Goal: Task Accomplishment & Management: Manage account settings

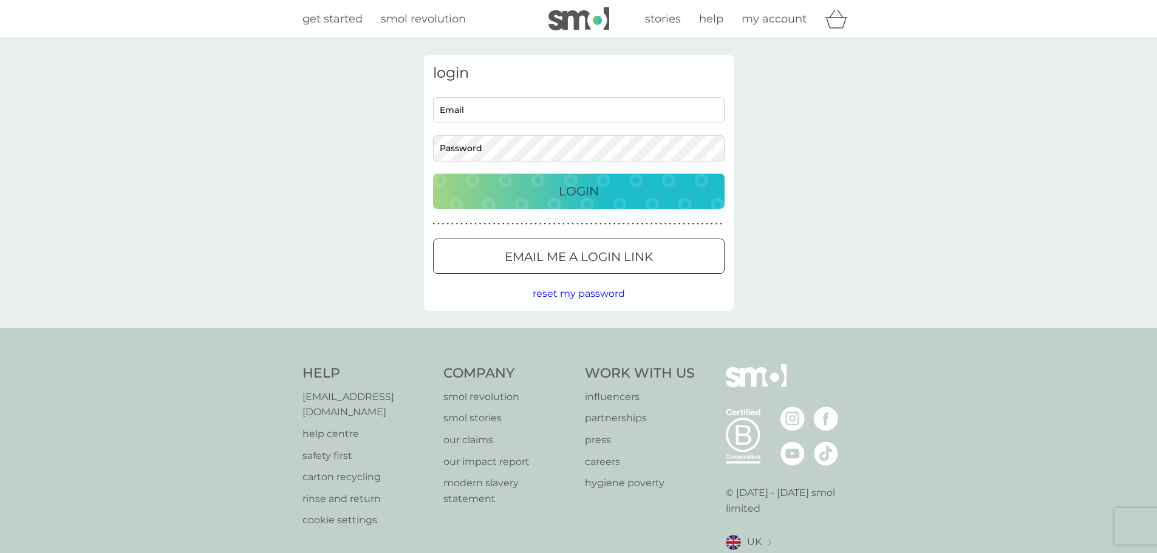
type input "[PERSON_NAME][EMAIL_ADDRESS][DOMAIN_NAME]"
click at [553, 201] on button "Login" at bounding box center [579, 191] width 292 height 35
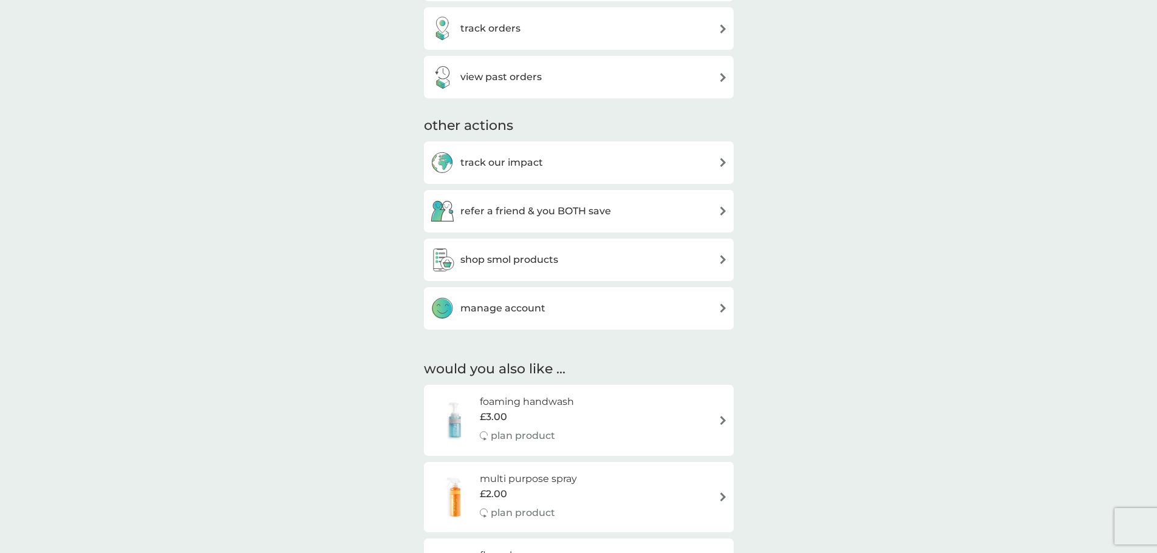
scroll to position [425, 0]
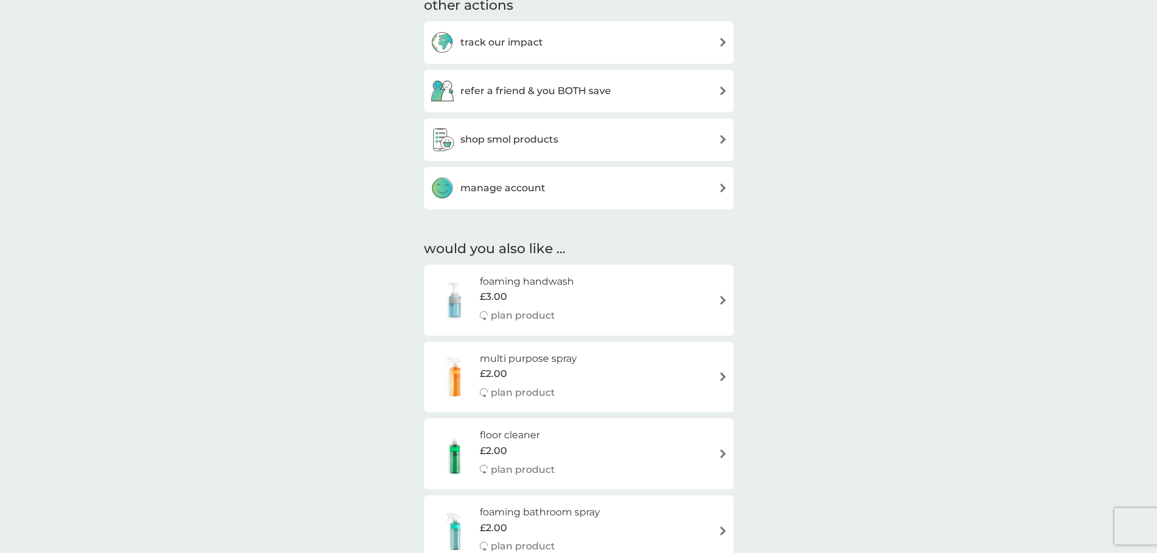
click at [521, 187] on h3 "manage account" at bounding box center [502, 188] width 85 height 16
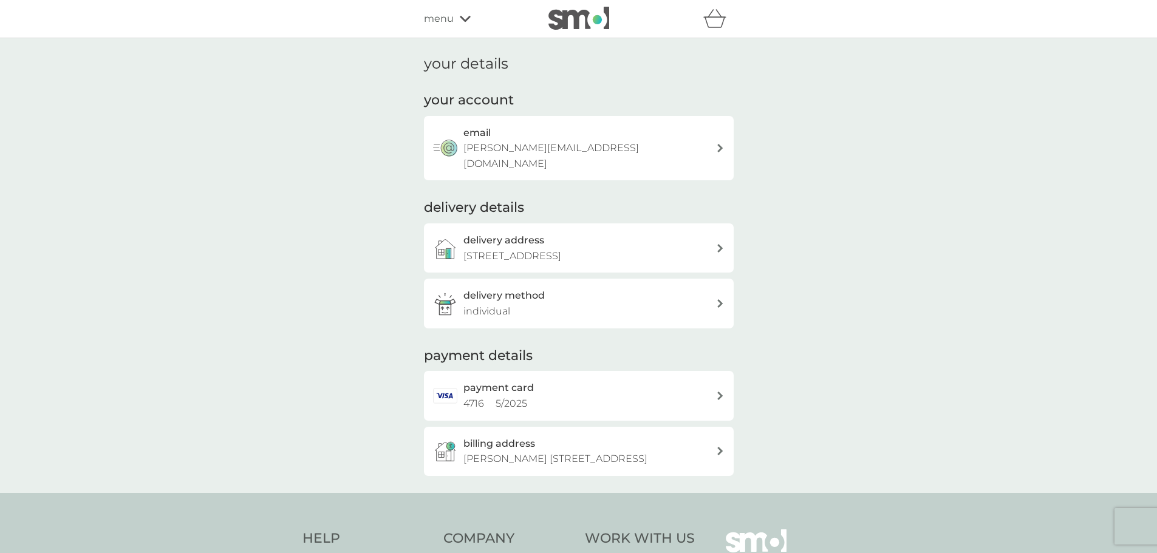
click at [561, 248] on p "[STREET_ADDRESS]" at bounding box center [512, 256] width 98 height 16
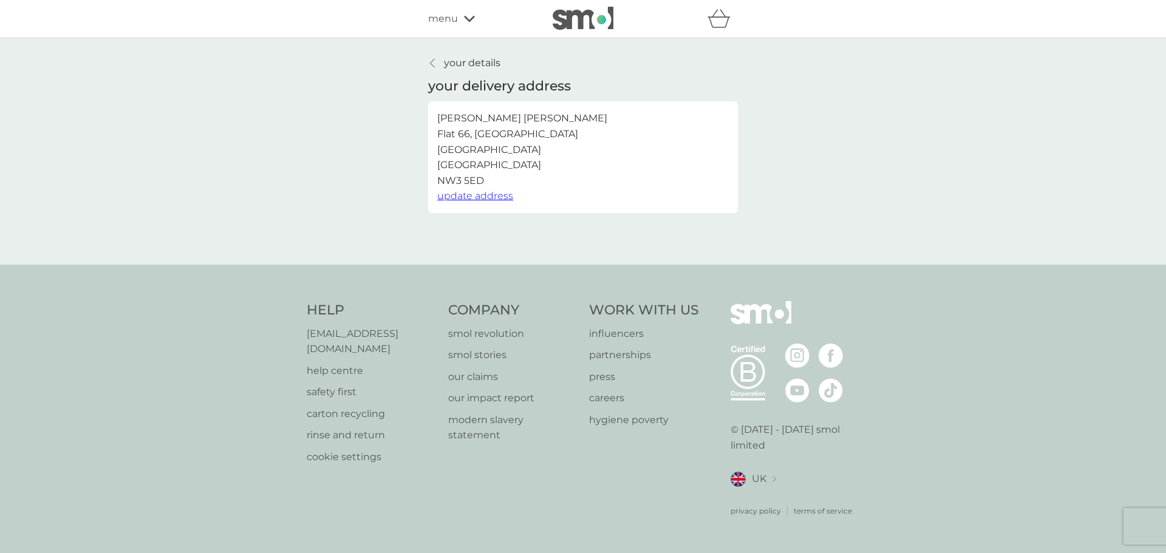
click at [482, 197] on span "update address" at bounding box center [475, 196] width 76 height 12
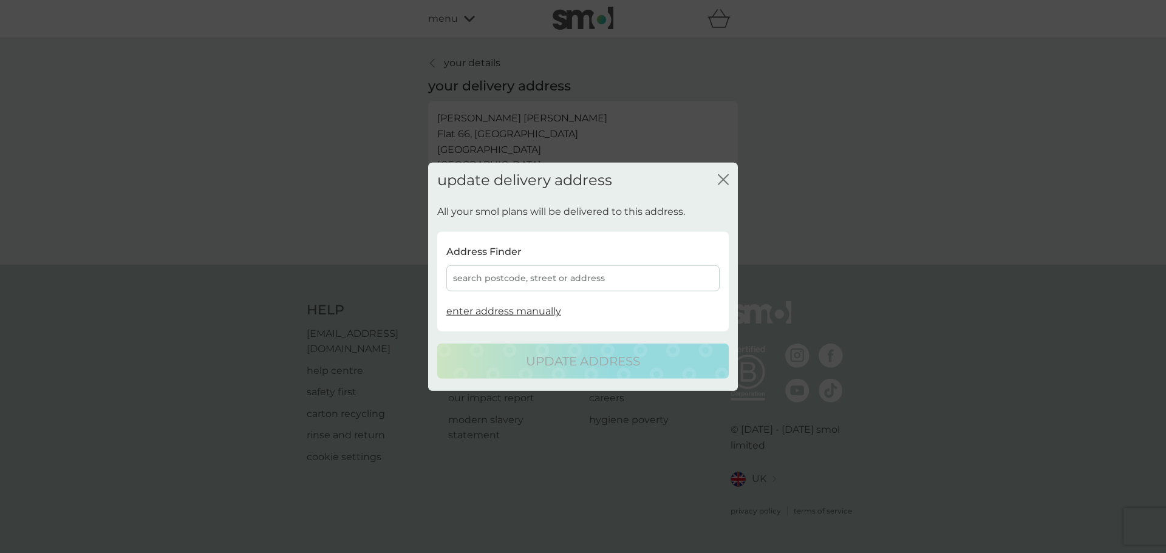
click at [503, 282] on div "search postcode, street or address" at bounding box center [582, 278] width 273 height 26
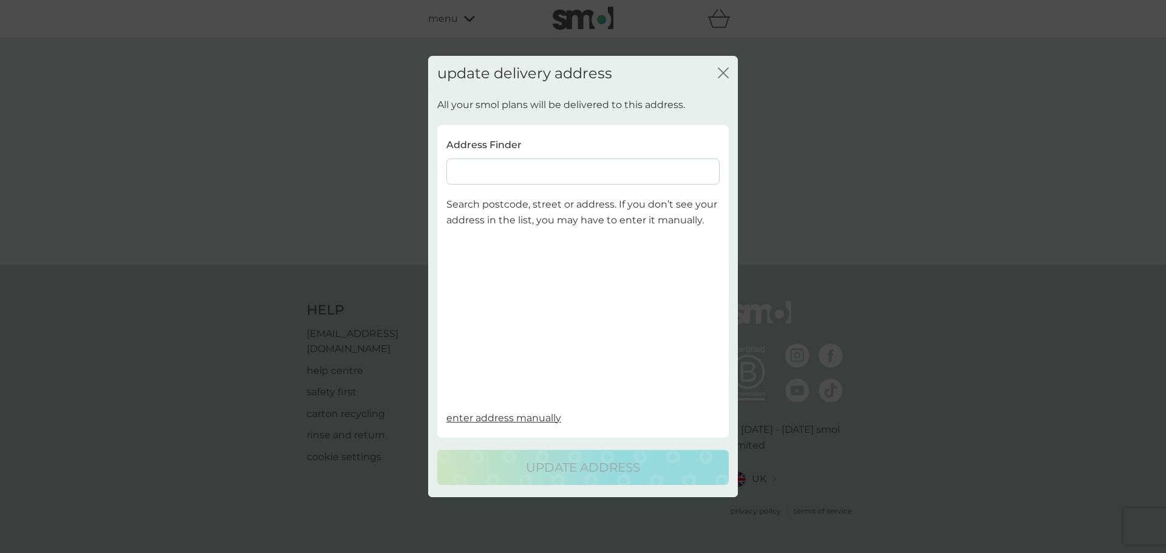
click at [510, 180] on input at bounding box center [582, 172] width 273 height 26
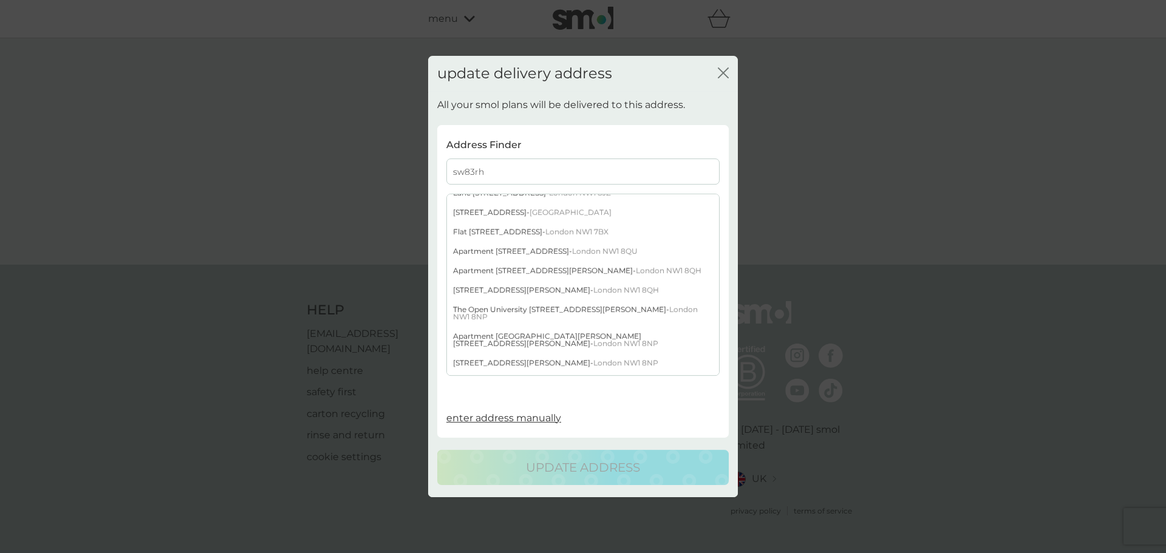
scroll to position [13, 0]
click at [469, 170] on input "sw83rh" at bounding box center [582, 172] width 273 height 26
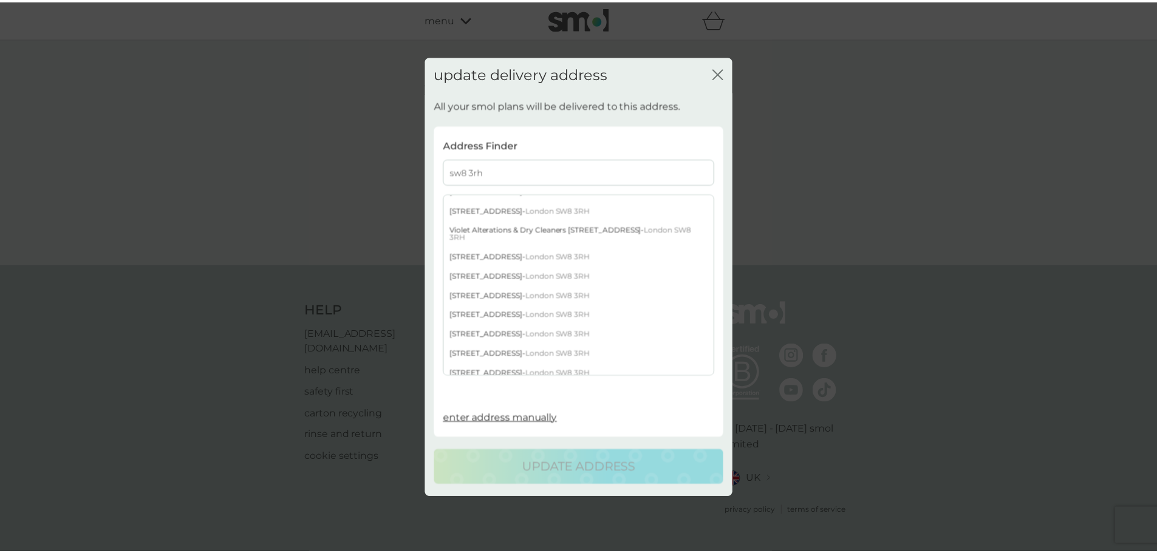
scroll to position [288, 0]
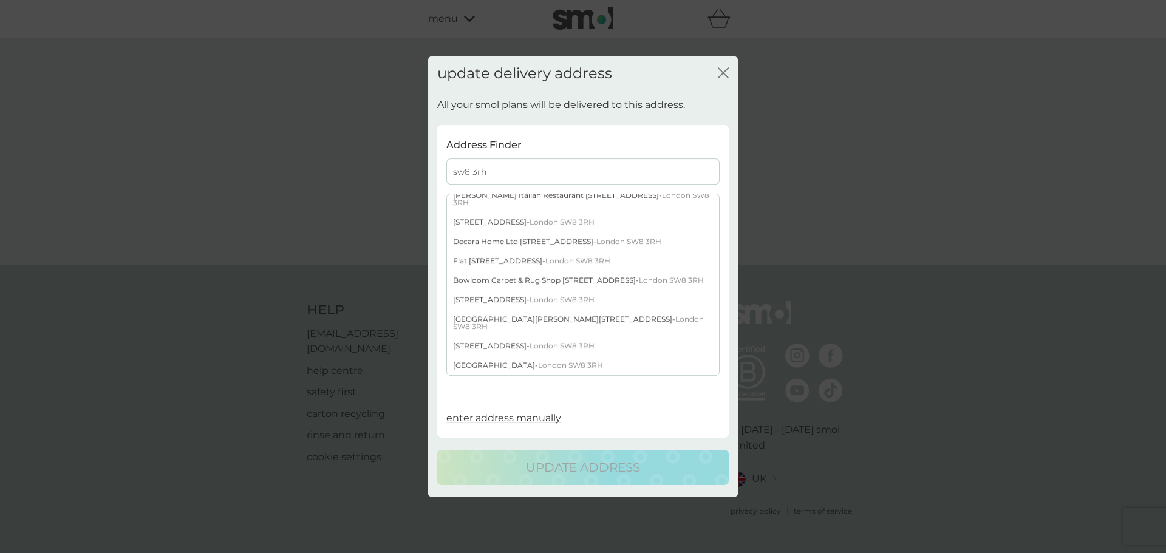
type input "sw8 3rh"
click at [539, 308] on div "[STREET_ADDRESS]" at bounding box center [583, 300] width 272 height 19
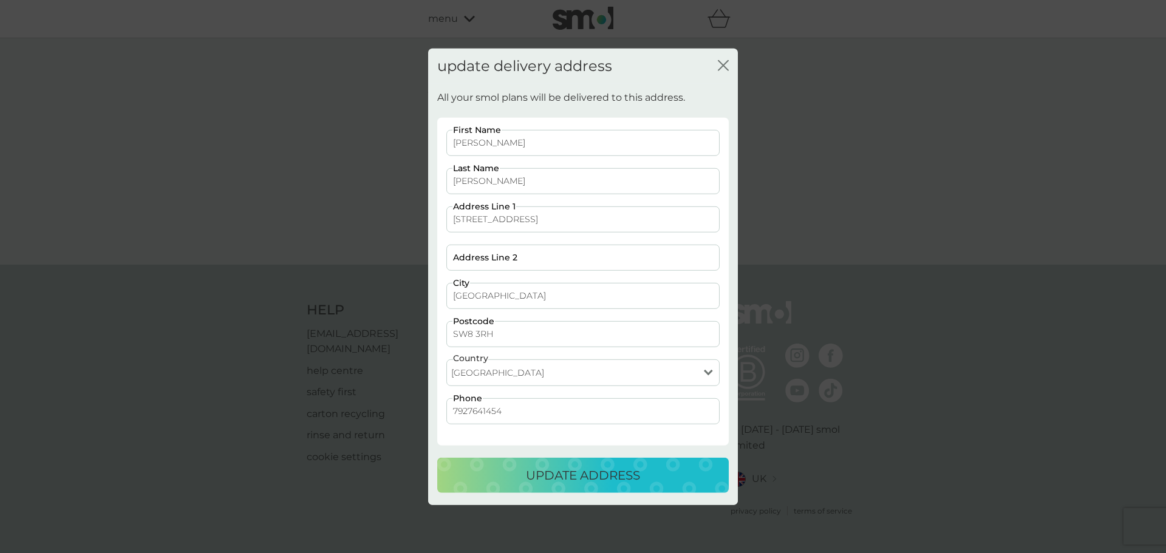
click at [538, 477] on p "update address" at bounding box center [583, 475] width 114 height 19
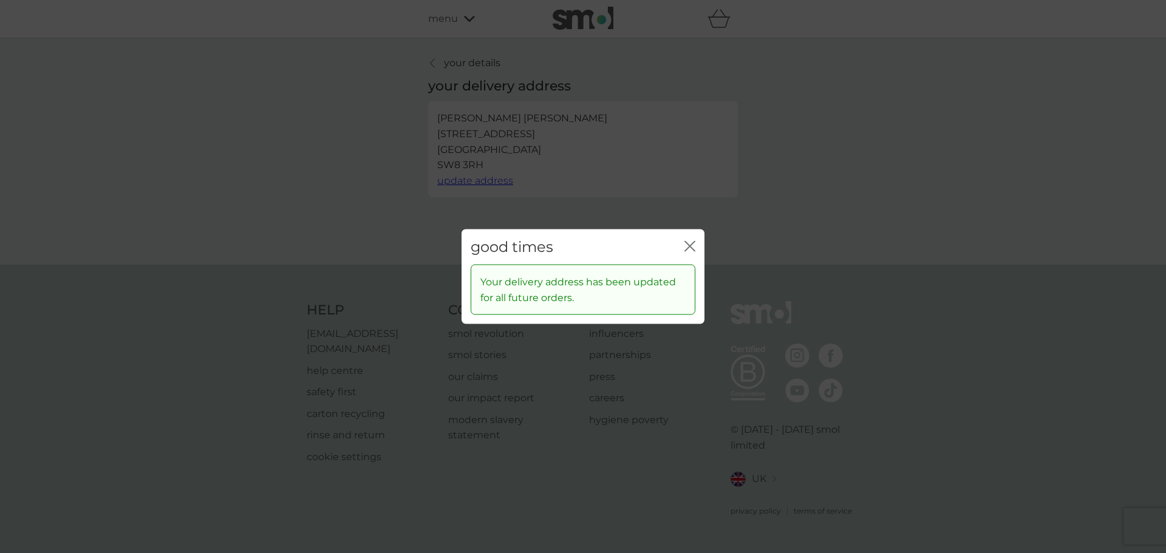
click at [689, 242] on icon "close" at bounding box center [689, 246] width 11 height 11
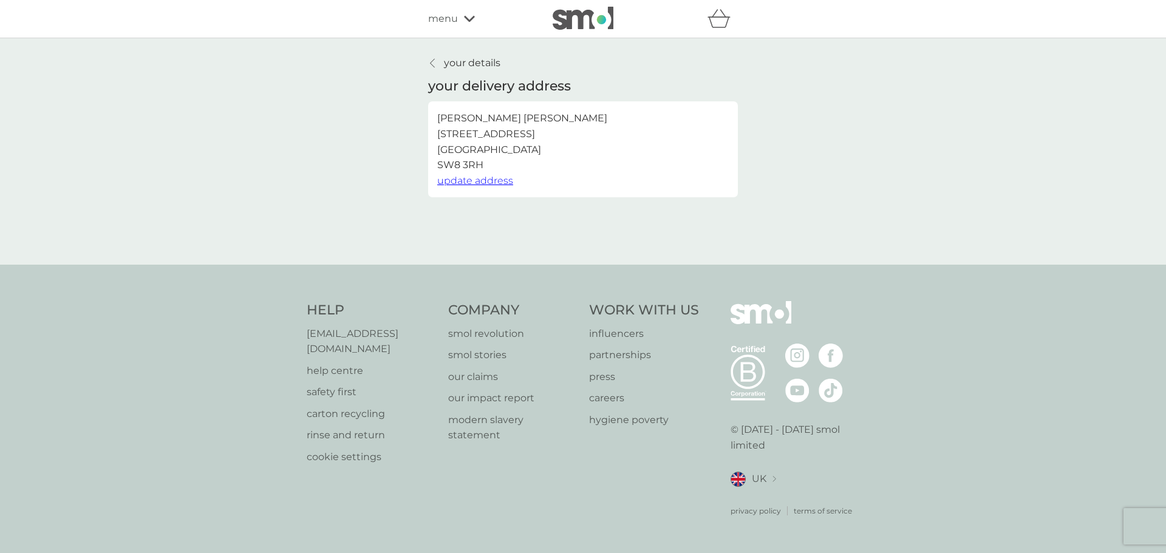
click at [476, 63] on p "your details" at bounding box center [472, 63] width 56 height 16
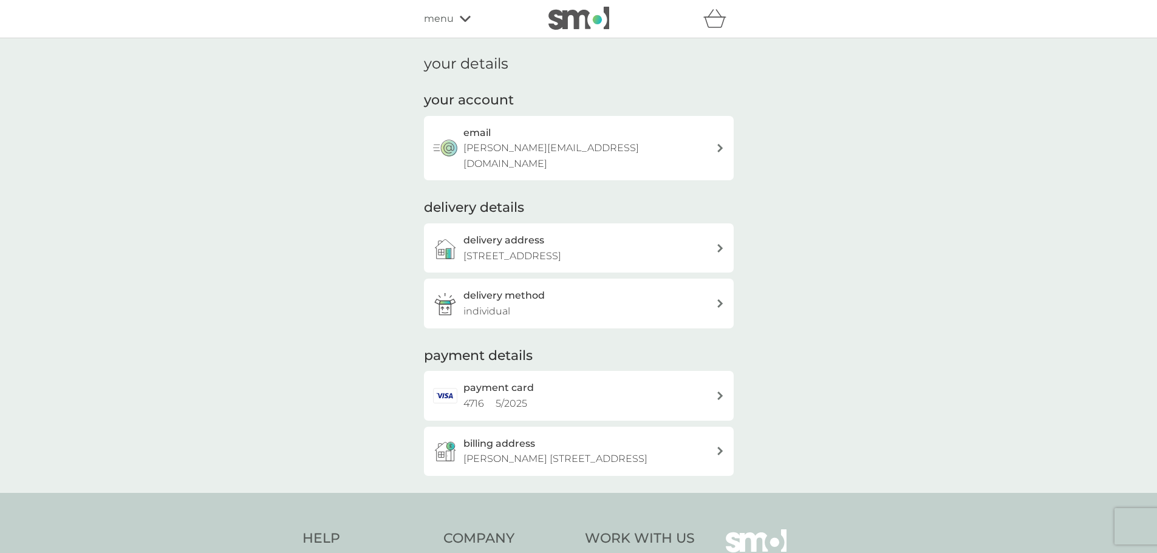
click at [578, 451] on p "[PERSON_NAME] [STREET_ADDRESS]" at bounding box center [555, 459] width 184 height 16
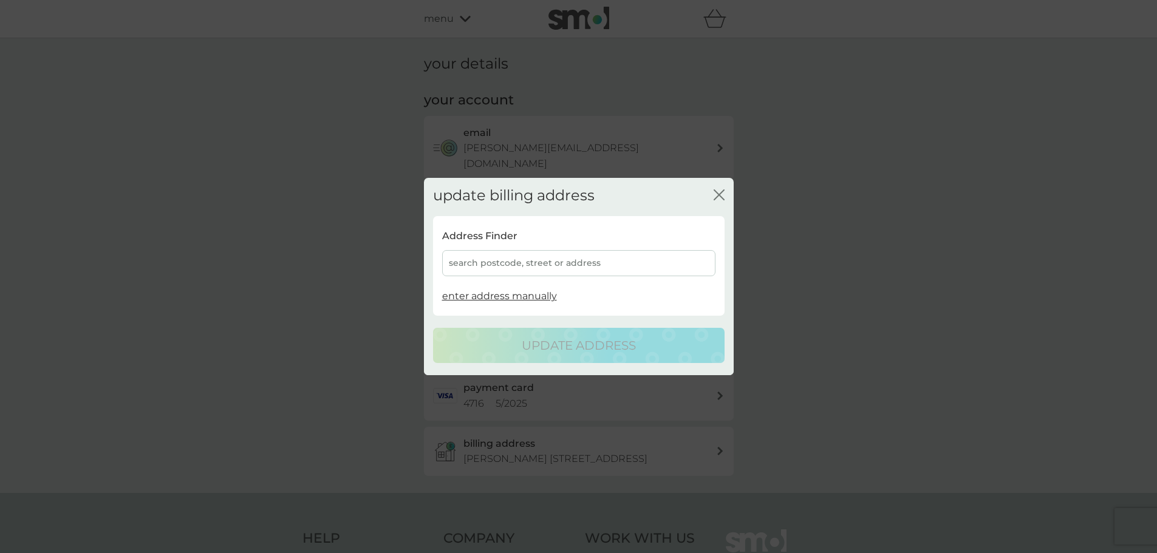
click at [493, 265] on div "search postcode, street or address" at bounding box center [578, 263] width 273 height 26
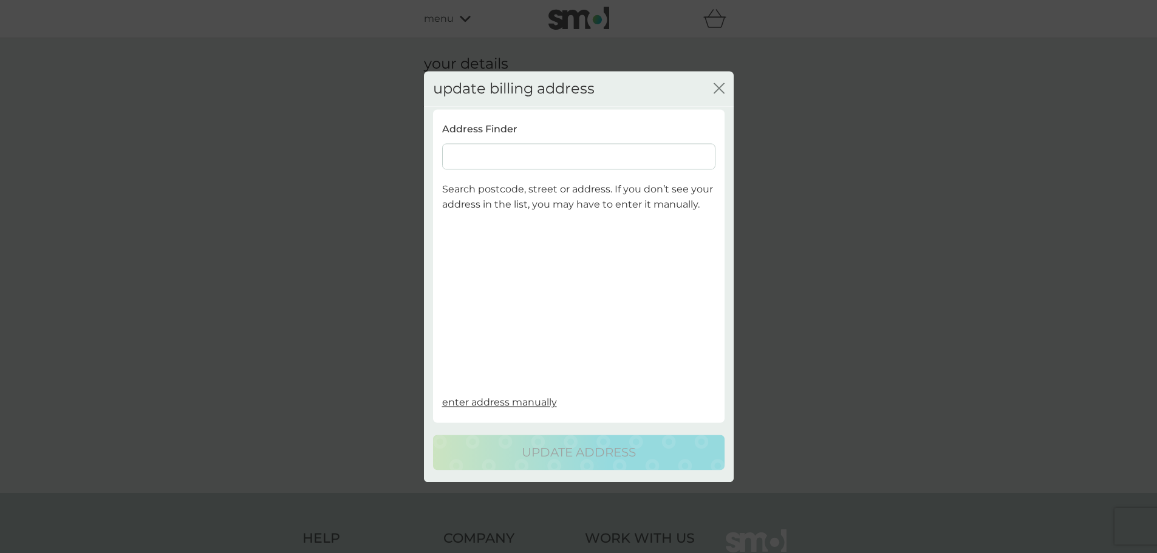
click at [473, 162] on input at bounding box center [578, 156] width 273 height 26
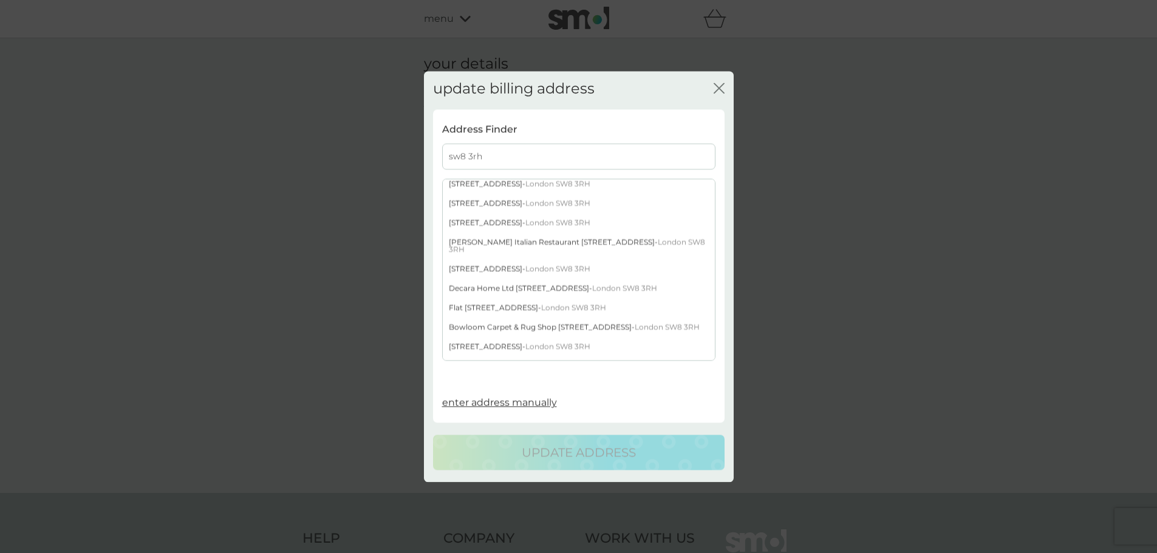
scroll to position [288, 0]
type input "sw8 3rh"
click at [512, 293] on div "[STREET_ADDRESS]" at bounding box center [579, 284] width 272 height 19
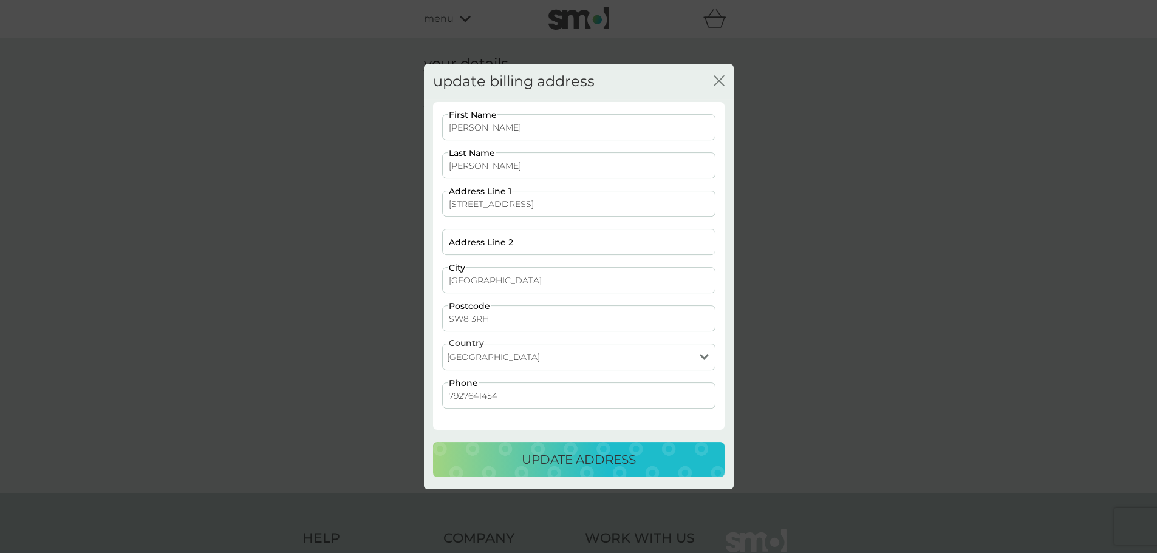
click at [555, 459] on p "update address" at bounding box center [579, 459] width 114 height 19
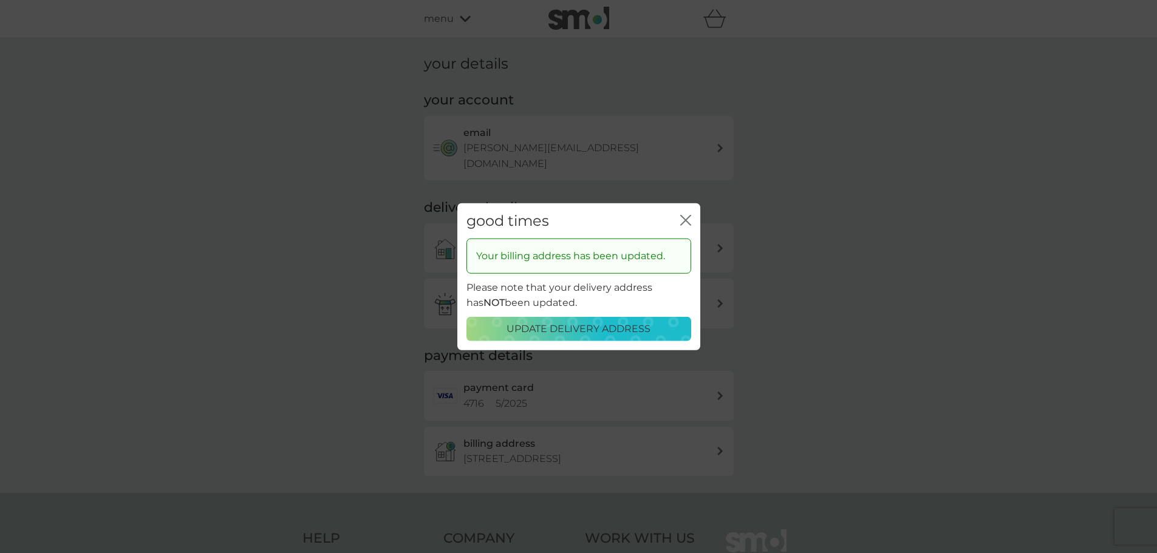
click at [683, 214] on icon "close" at bounding box center [685, 219] width 11 height 11
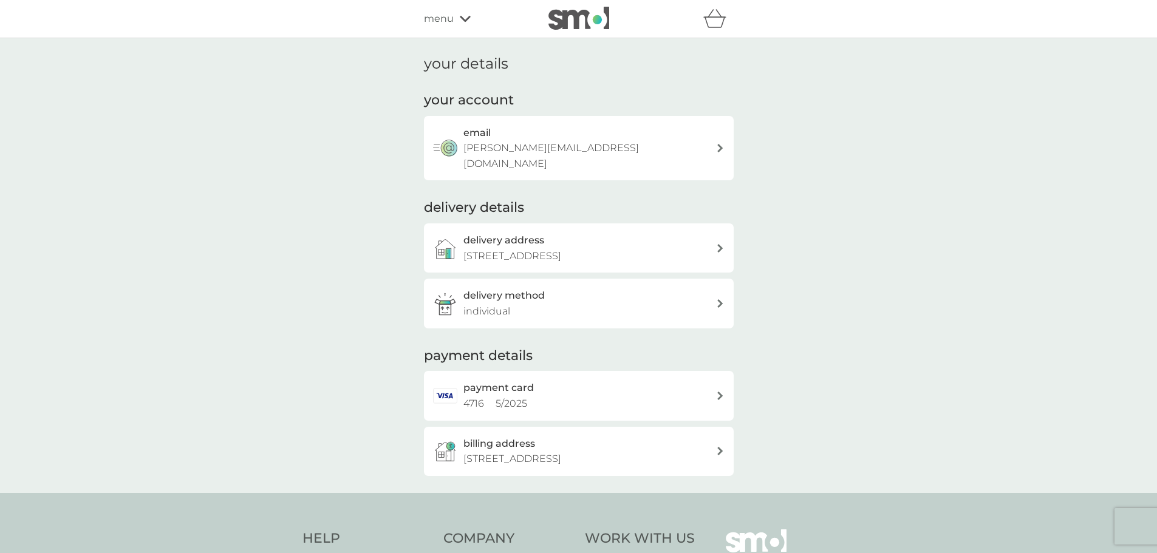
click at [434, 19] on span "menu" at bounding box center [439, 19] width 30 height 16
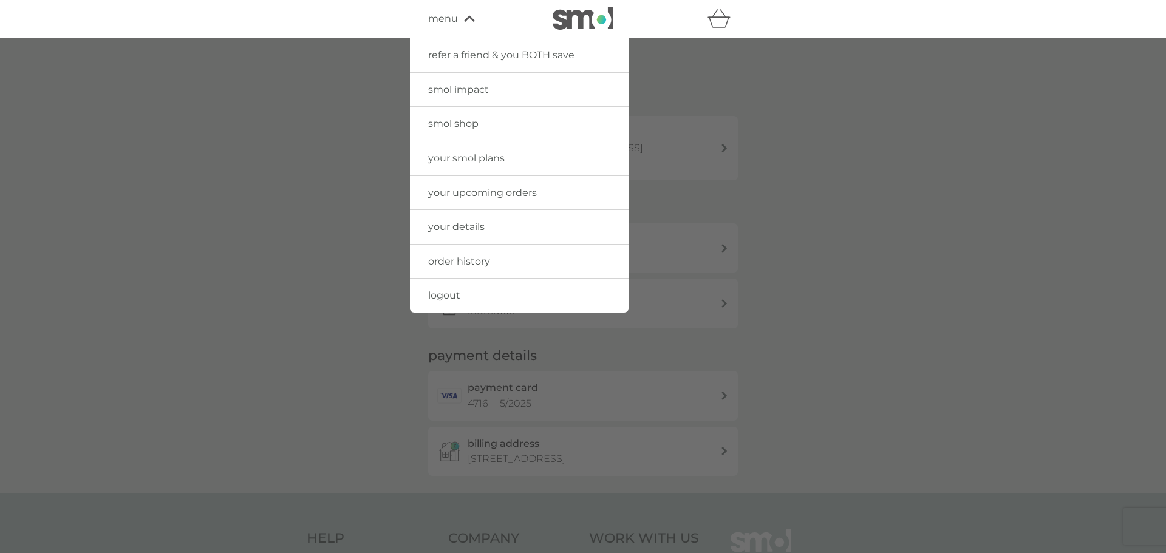
click at [473, 228] on span "your details" at bounding box center [456, 227] width 56 height 12
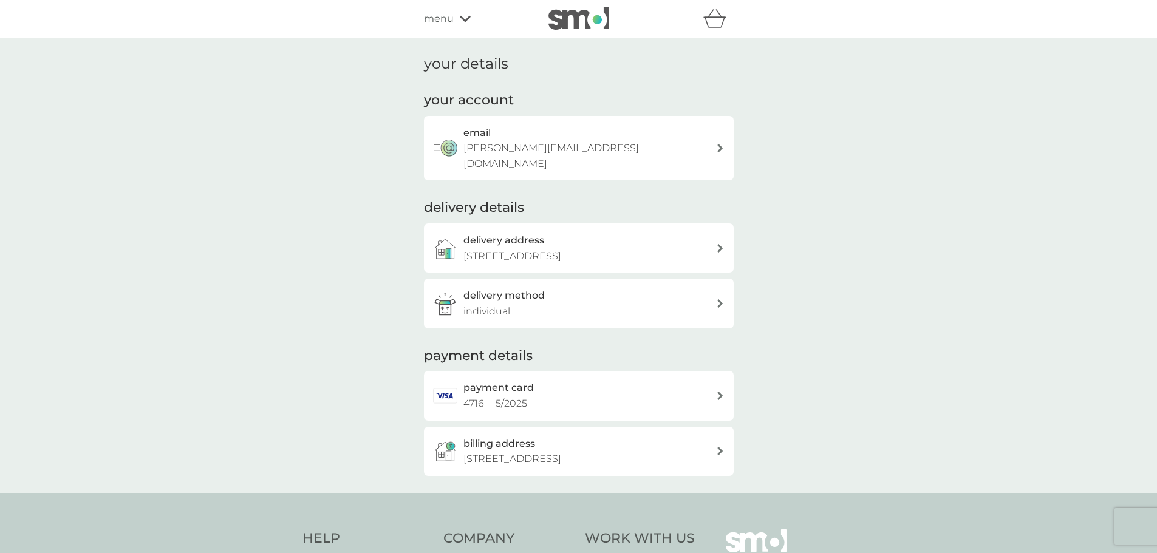
click at [695, 288] on div "delivery method individual" at bounding box center [589, 303] width 253 height 31
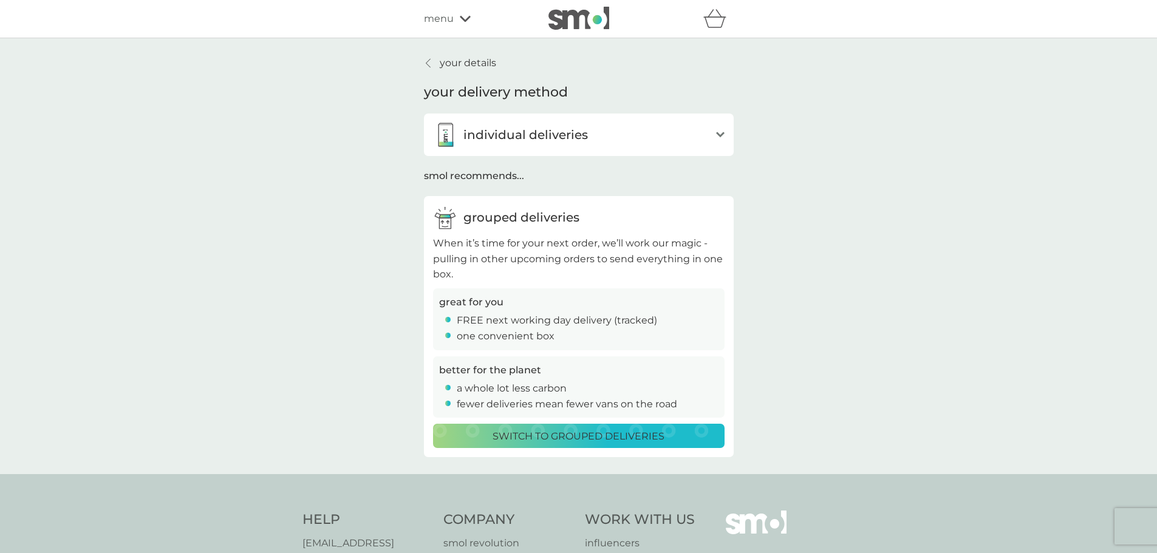
click at [828, 230] on div "your details your delivery method individual deliveries open Whenever you’re du…" at bounding box center [578, 256] width 1157 height 436
click at [462, 62] on p "your details" at bounding box center [468, 63] width 56 height 16
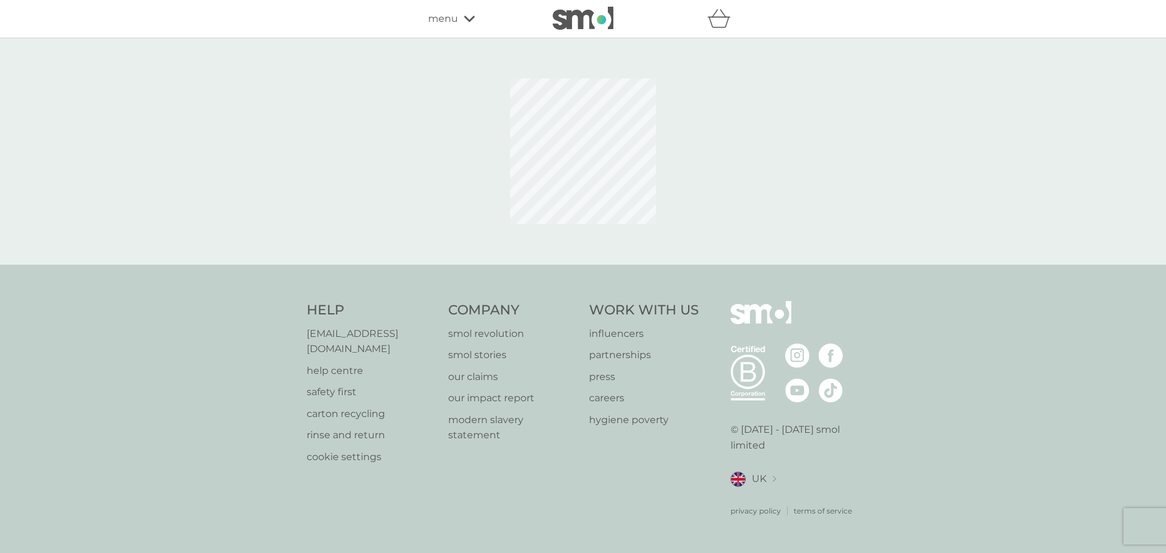
click at [460, 19] on div "menu" at bounding box center [479, 19] width 103 height 16
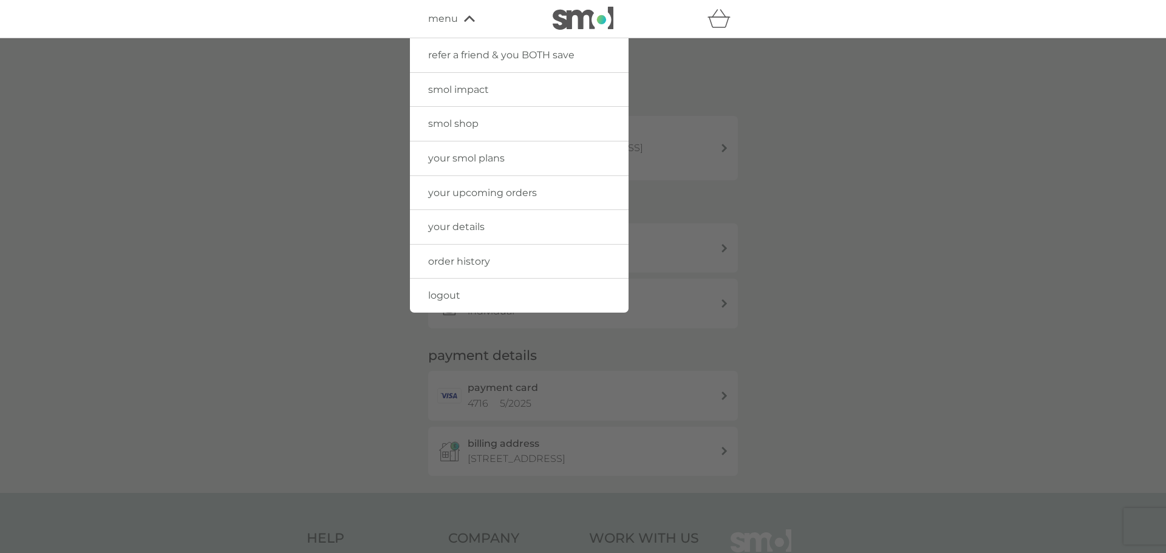
click at [437, 160] on span "your smol plans" at bounding box center [466, 158] width 77 height 12
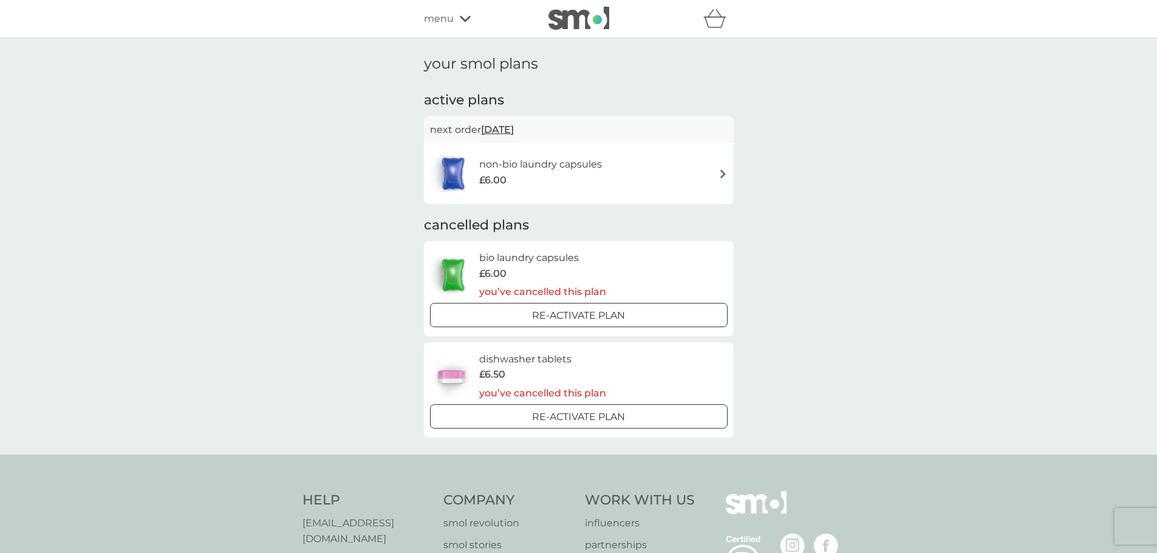
click at [655, 174] on div "non-bio laundry capsules £6.00" at bounding box center [579, 173] width 298 height 43
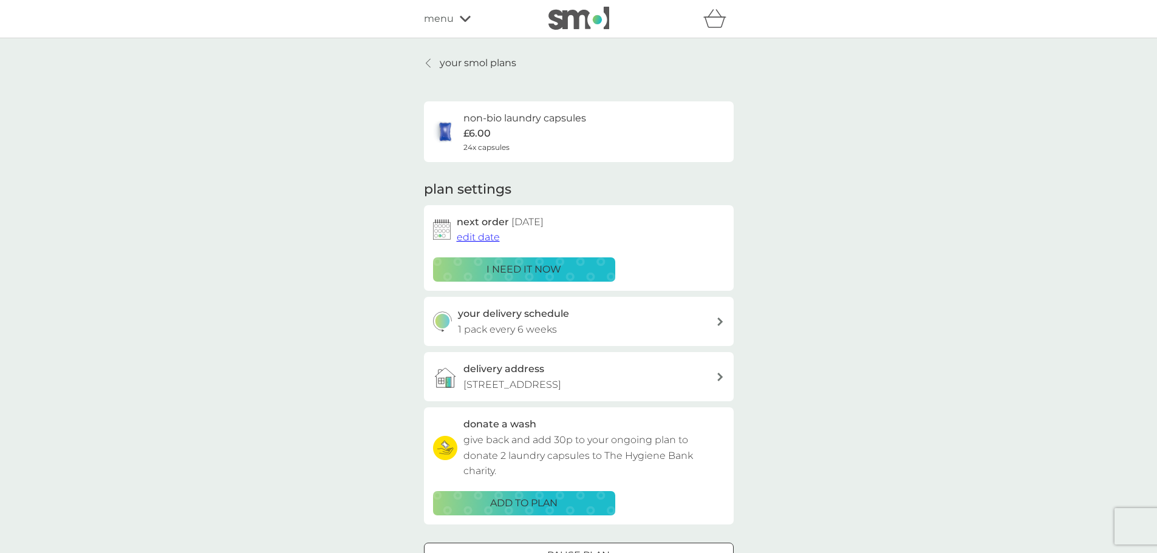
click at [454, 19] on div "menu" at bounding box center [475, 19] width 103 height 16
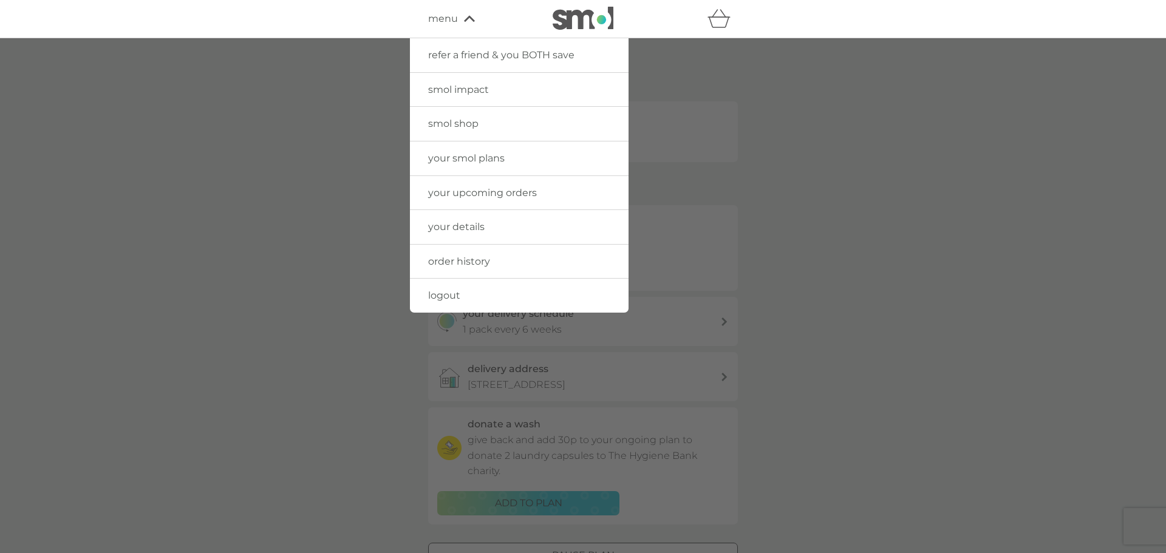
click at [474, 259] on span "order history" at bounding box center [459, 262] width 62 height 12
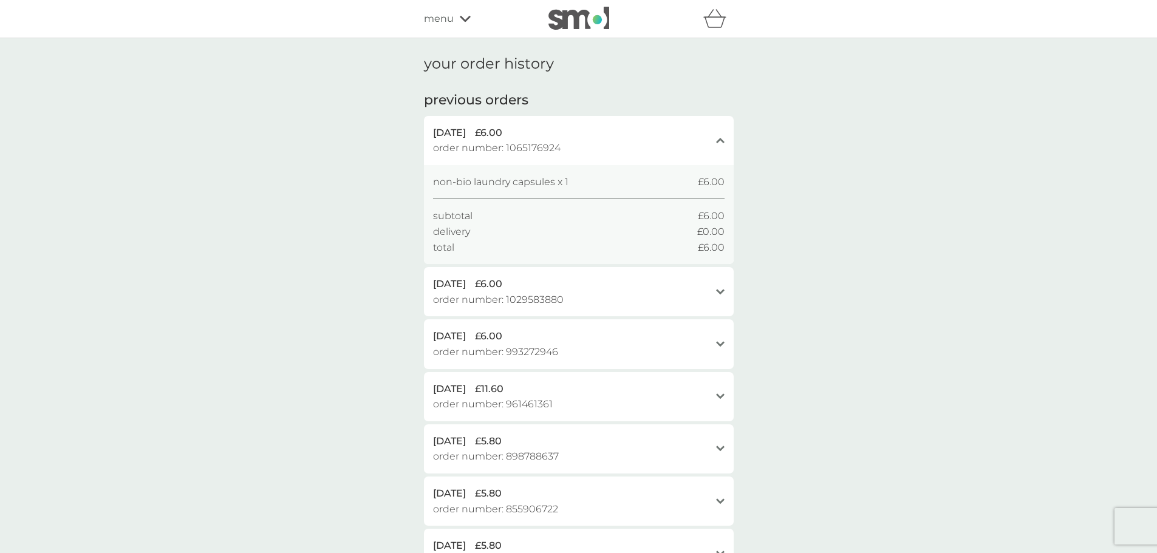
click at [720, 134] on div "close" at bounding box center [720, 140] width 9 height 31
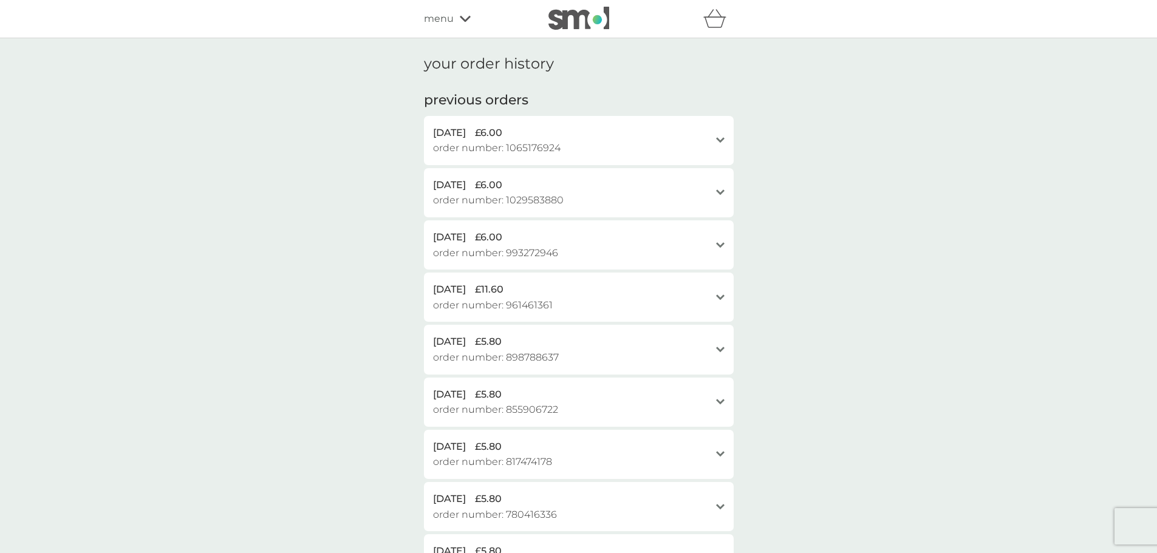
click at [454, 19] on div "menu" at bounding box center [475, 19] width 103 height 16
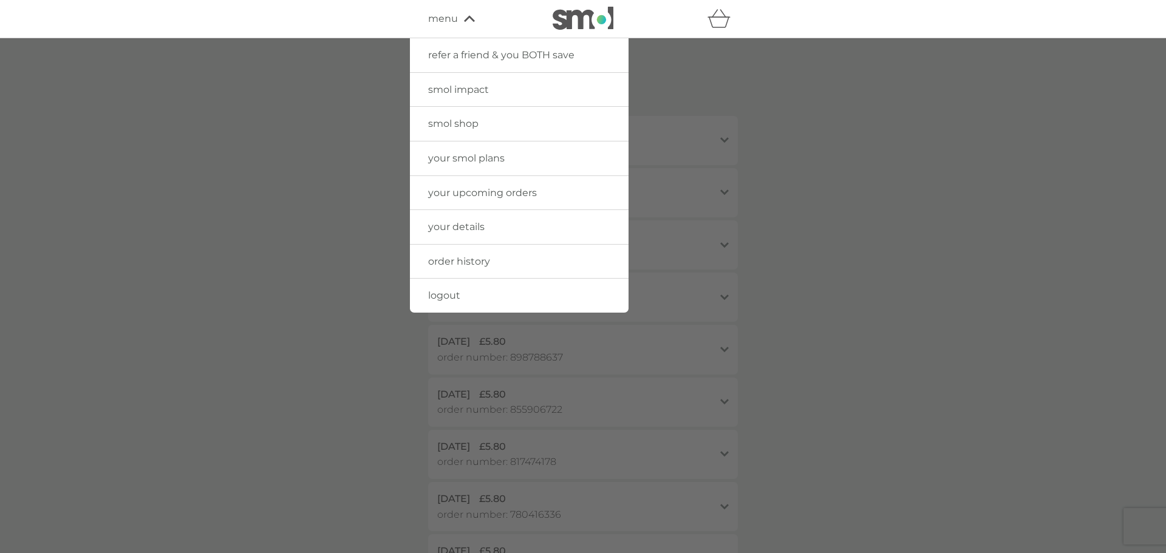
click at [479, 195] on span "your upcoming orders" at bounding box center [482, 193] width 109 height 12
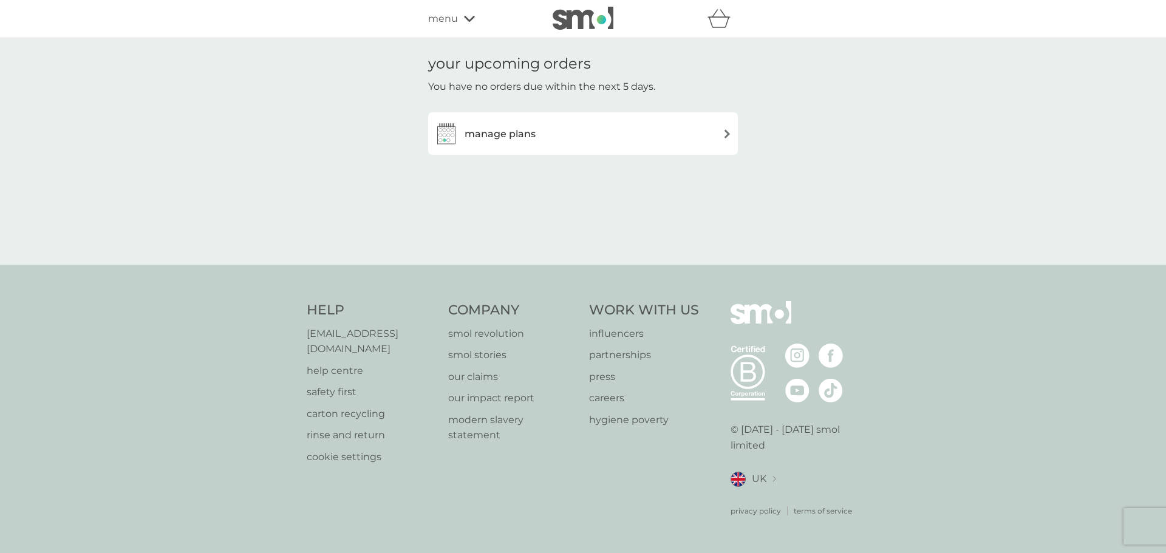
click at [530, 134] on h3 "manage plans" at bounding box center [500, 134] width 71 height 16
